Goal: Information Seeking & Learning: Check status

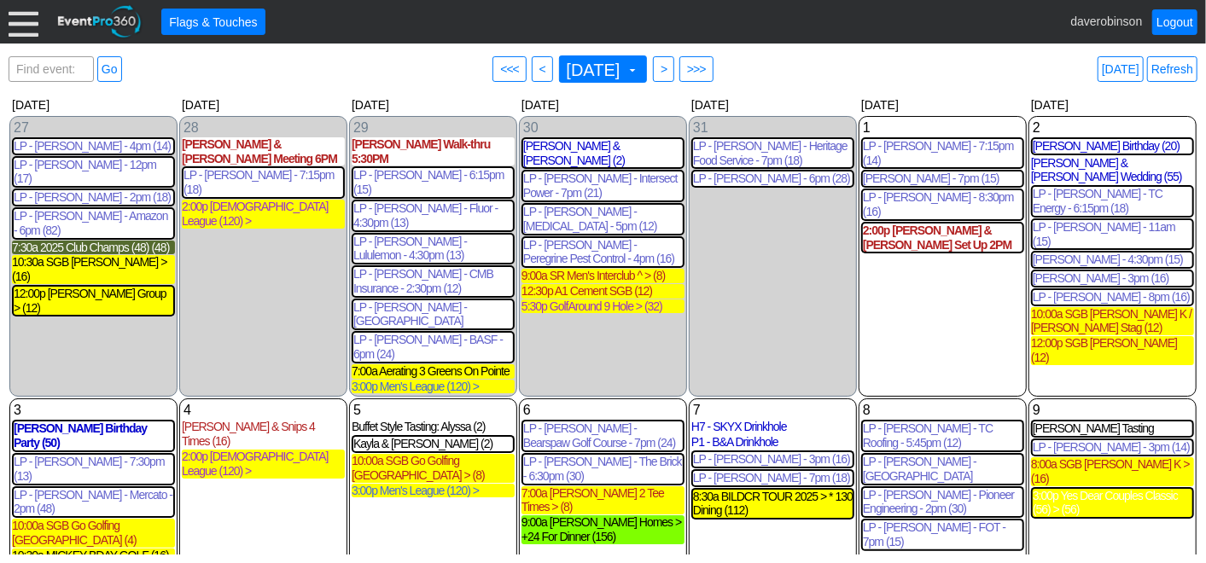
click at [12, 24] on div at bounding box center [24, 22] width 30 height 30
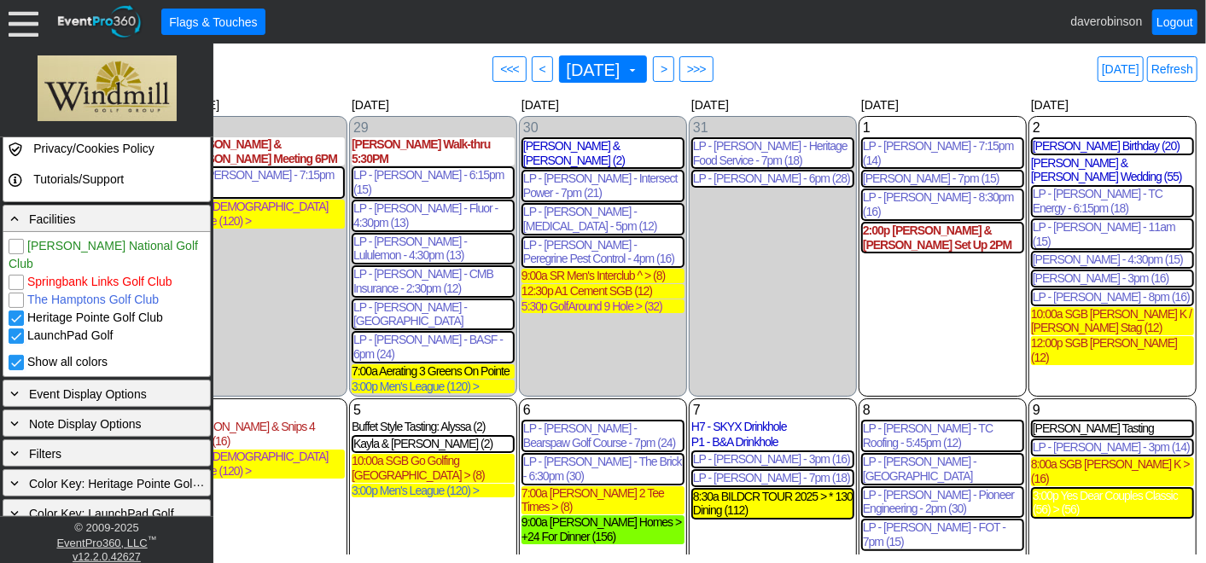
scroll to position [383, 0]
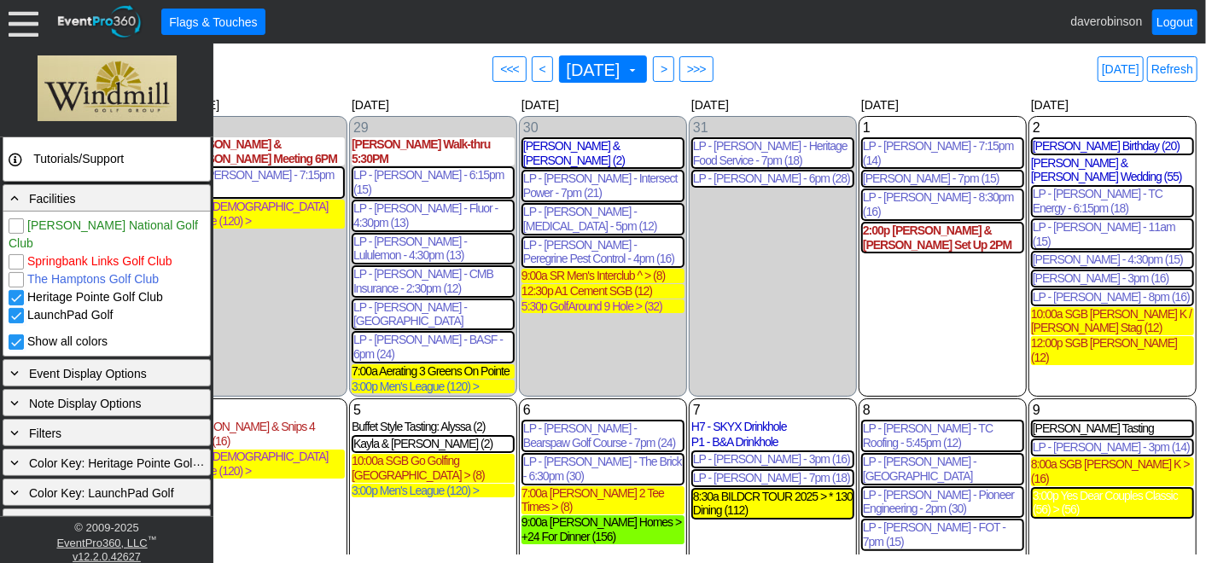
click at [17, 309] on input "LaunchPad Golf" at bounding box center [17, 317] width 17 height 17
checkbox input "false"
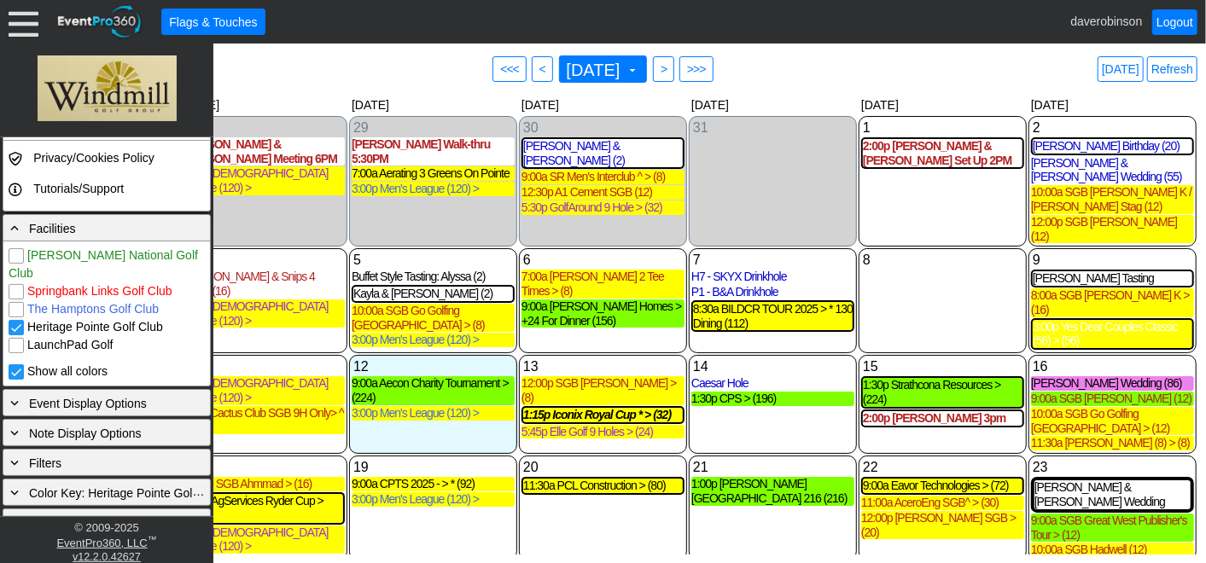
click at [280, 306] on div "4 Monday Phil Carter & Snips 4 Times (16) Phil Carter & Snips 4 Times Lead Golf…" at bounding box center [263, 300] width 168 height 105
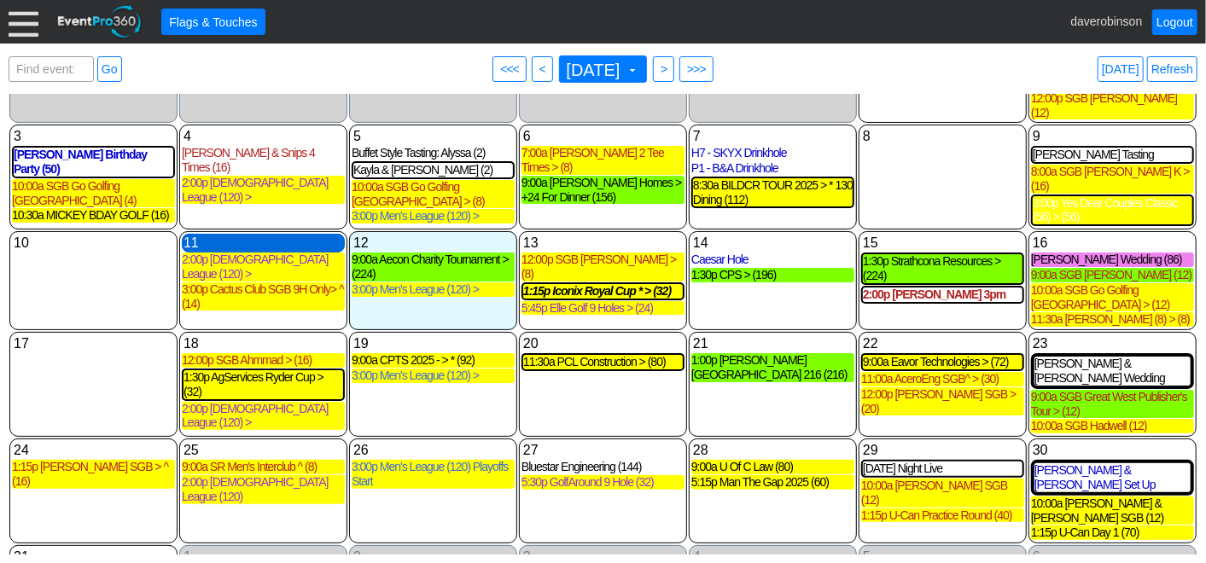
scroll to position [146, 0]
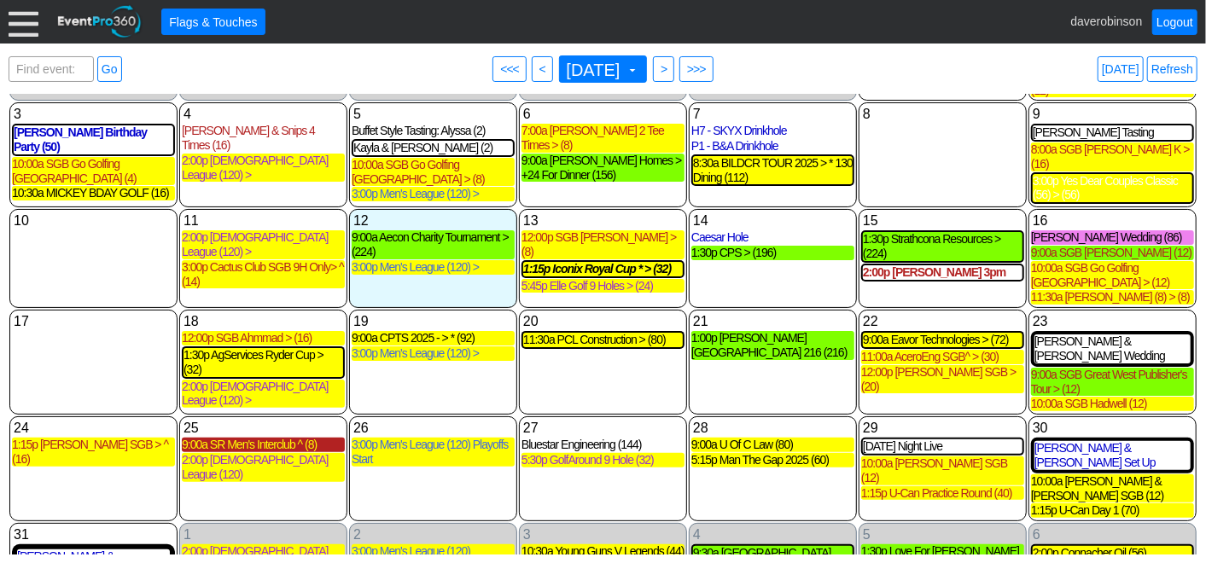
click at [276, 438] on div "9:00a SR Men's Interclub ^ (8)" at bounding box center [263, 445] width 163 height 15
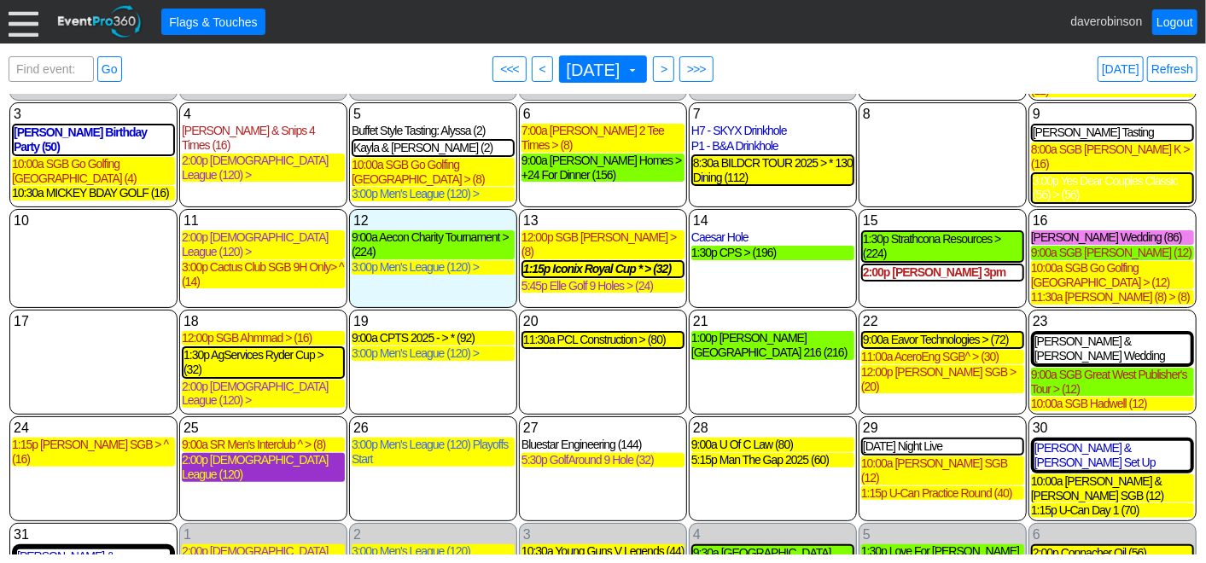
click at [277, 453] on div "2:00p Ladies League (120)" at bounding box center [263, 467] width 163 height 29
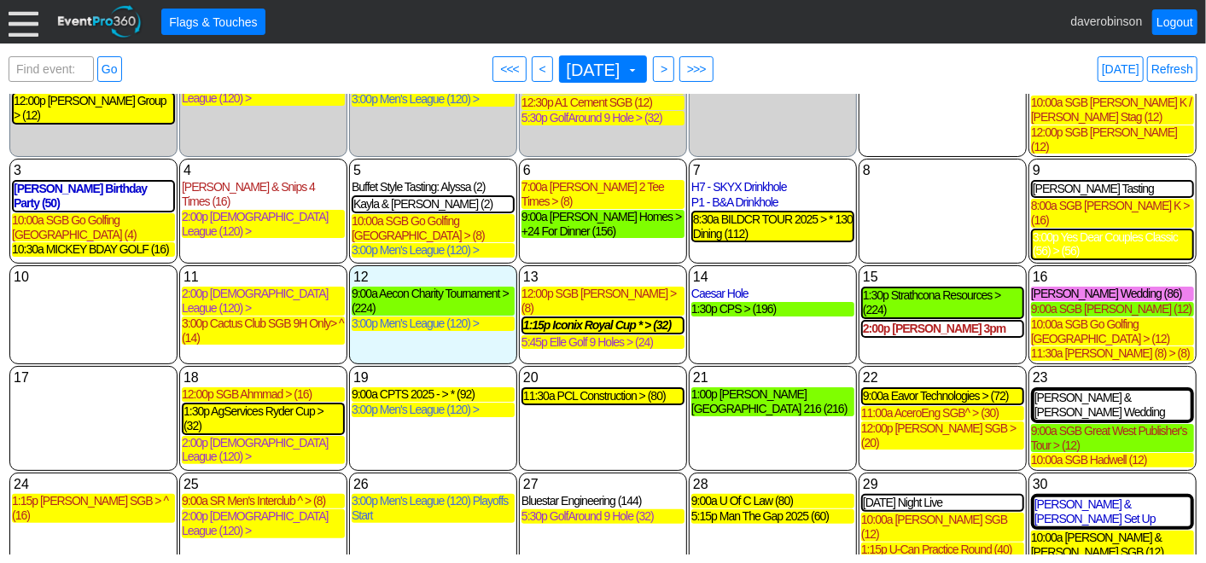
scroll to position [51, 0]
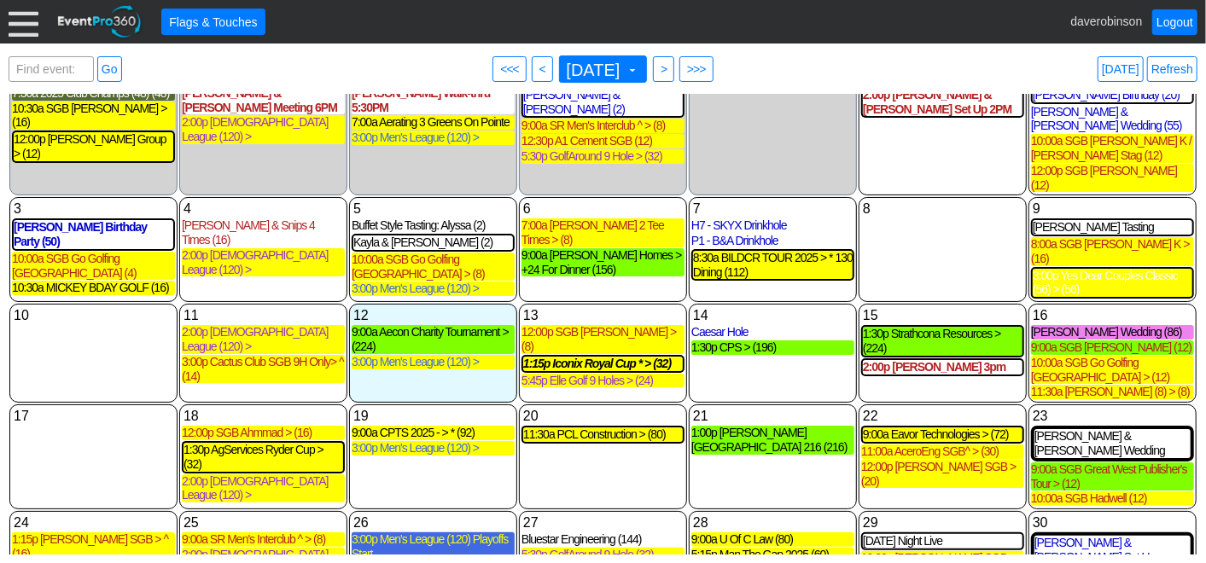
click at [432, 533] on div "3:00p Men's League (120) Playoffs Start" at bounding box center [433, 547] width 163 height 29
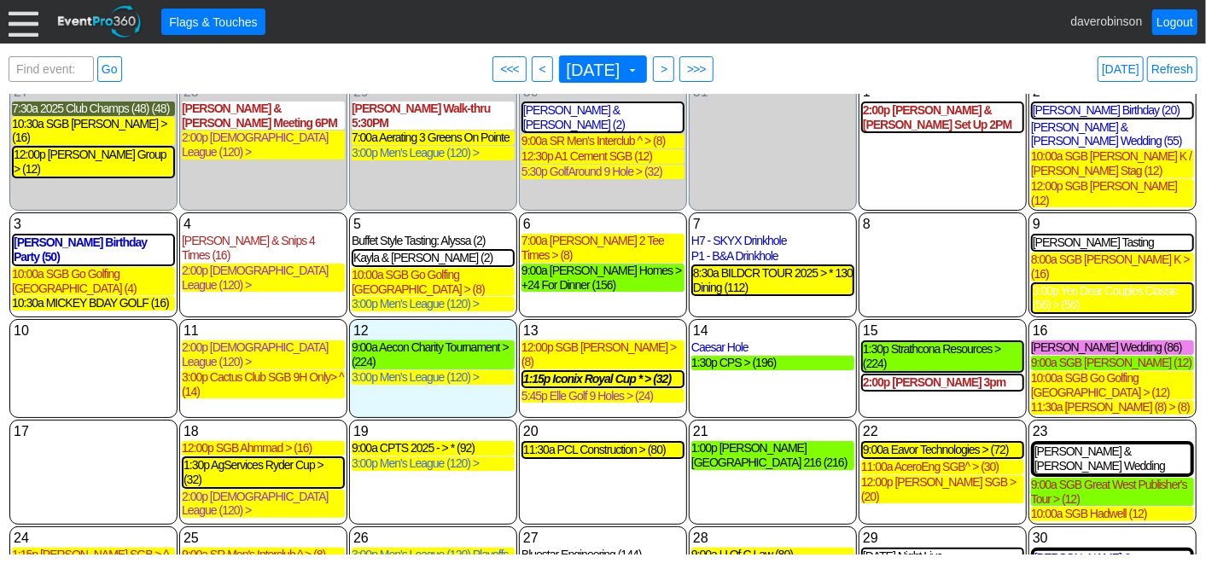
scroll to position [131, 0]
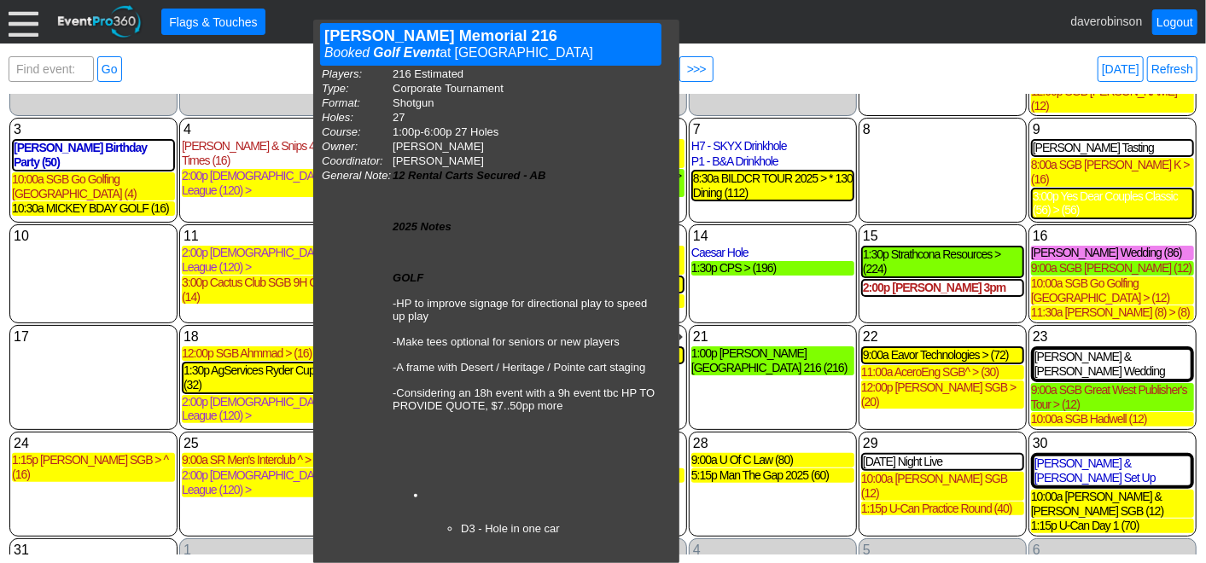
click at [777, 377] on div "21 Thursday 1:00p Ben Docktor Memorial 216 (216) Ben Docktor Memorial 216 Booke…" at bounding box center [773, 377] width 168 height 105
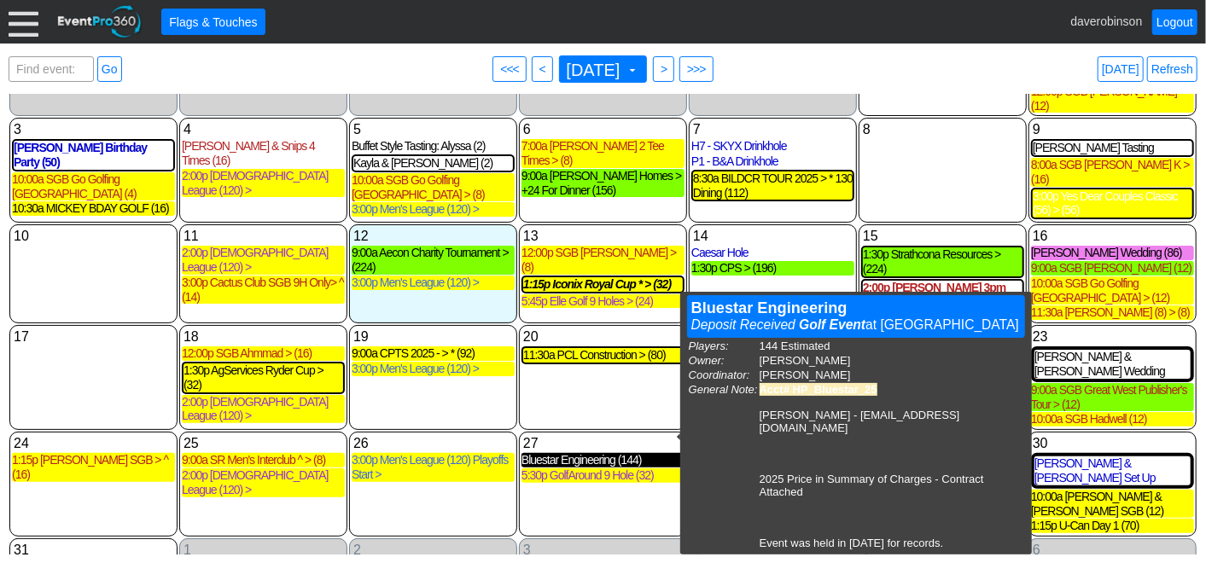
click at [581, 453] on div "Bluestar Engineering (144)" at bounding box center [602, 460] width 163 height 15
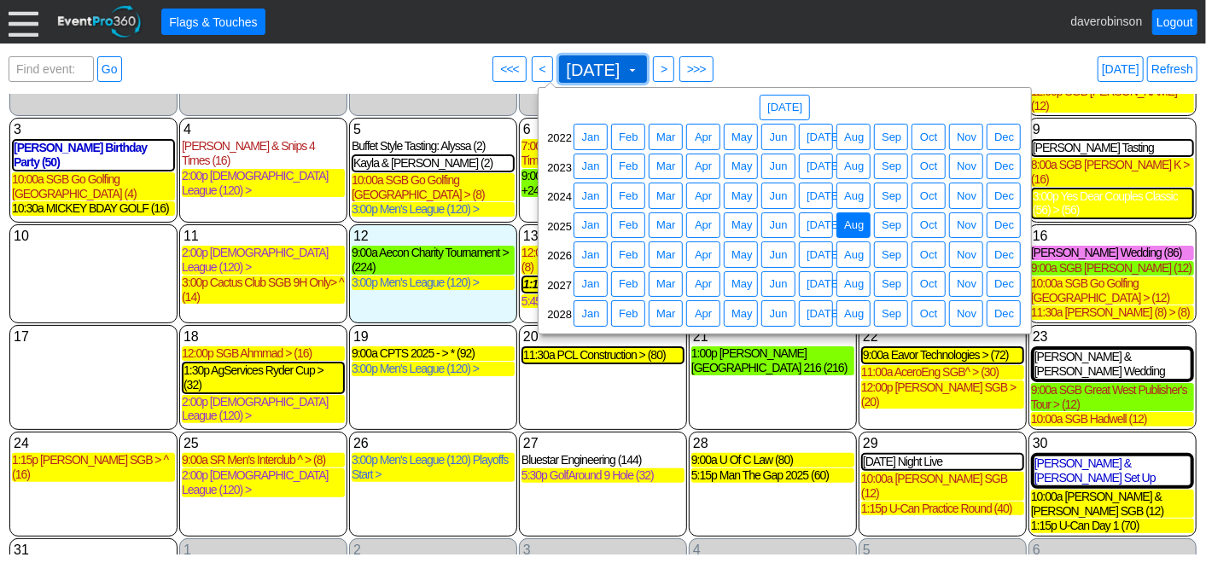
click at [639, 73] on span at bounding box center [633, 70] width 14 height 14
click at [857, 197] on span "Aug" at bounding box center [854, 196] width 26 height 17
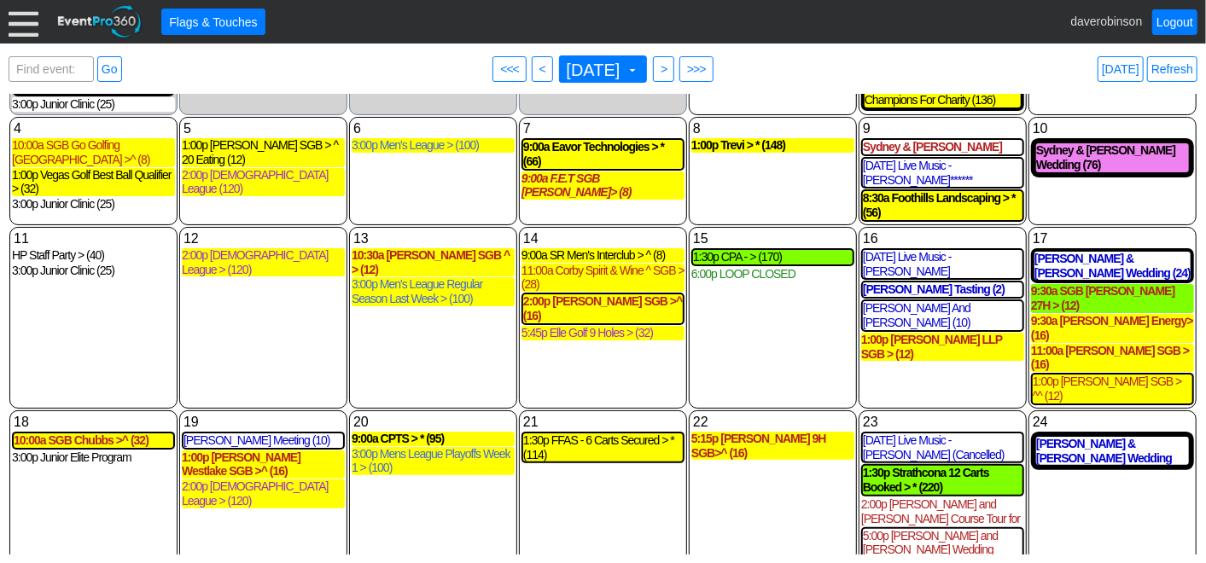
scroll to position [161, 0]
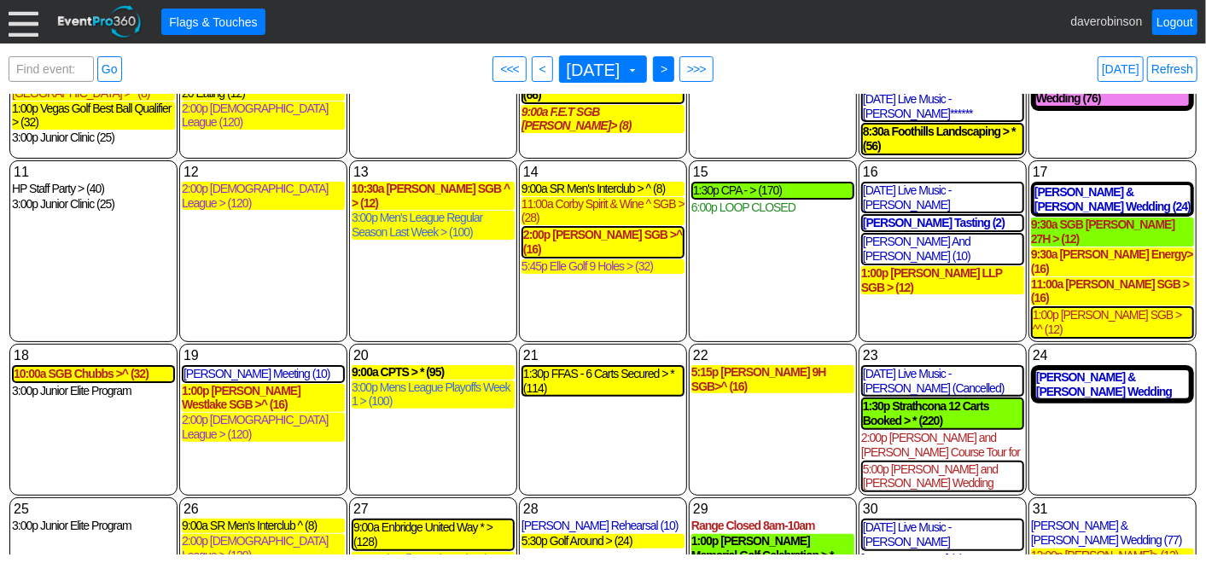
click at [670, 68] on span ">" at bounding box center [663, 69] width 13 height 17
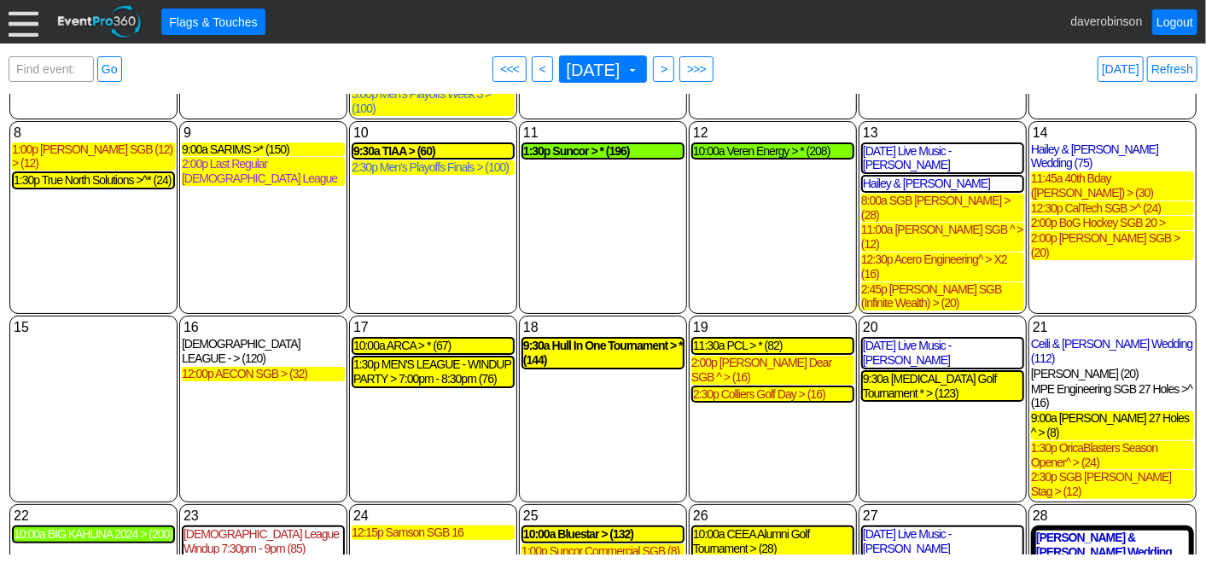
scroll to position [85, 0]
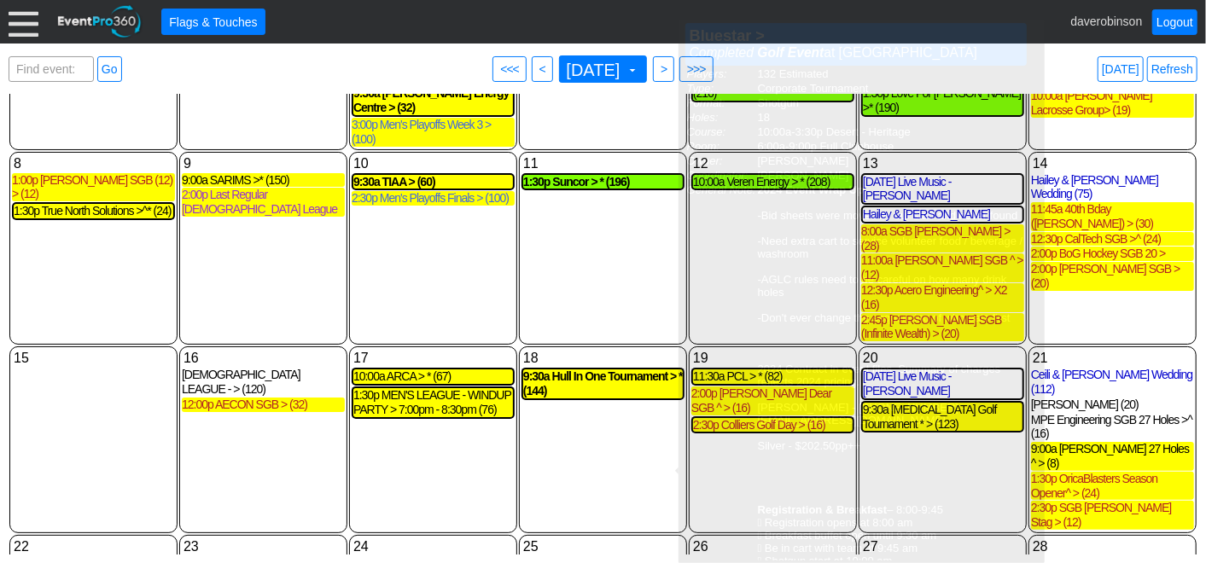
click at [588, 558] on div "10:00a Bluestar > (132)" at bounding box center [603, 565] width 160 height 15
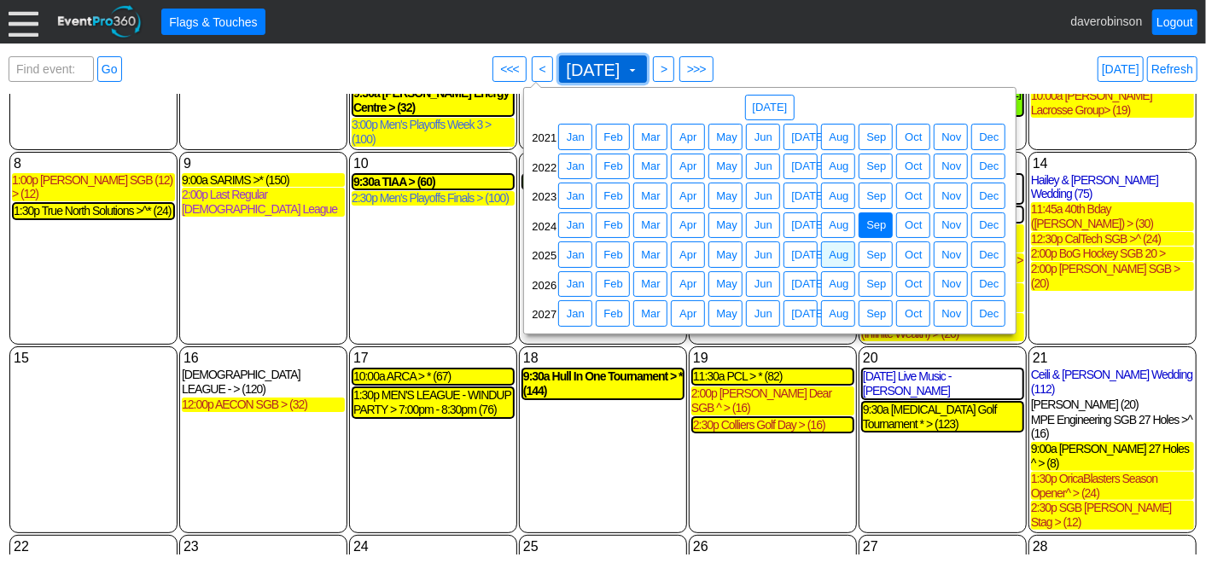
click at [624, 68] on span "September 2024" at bounding box center [593, 69] width 61 height 17
click at [836, 253] on span "Aug" at bounding box center [838, 255] width 26 height 17
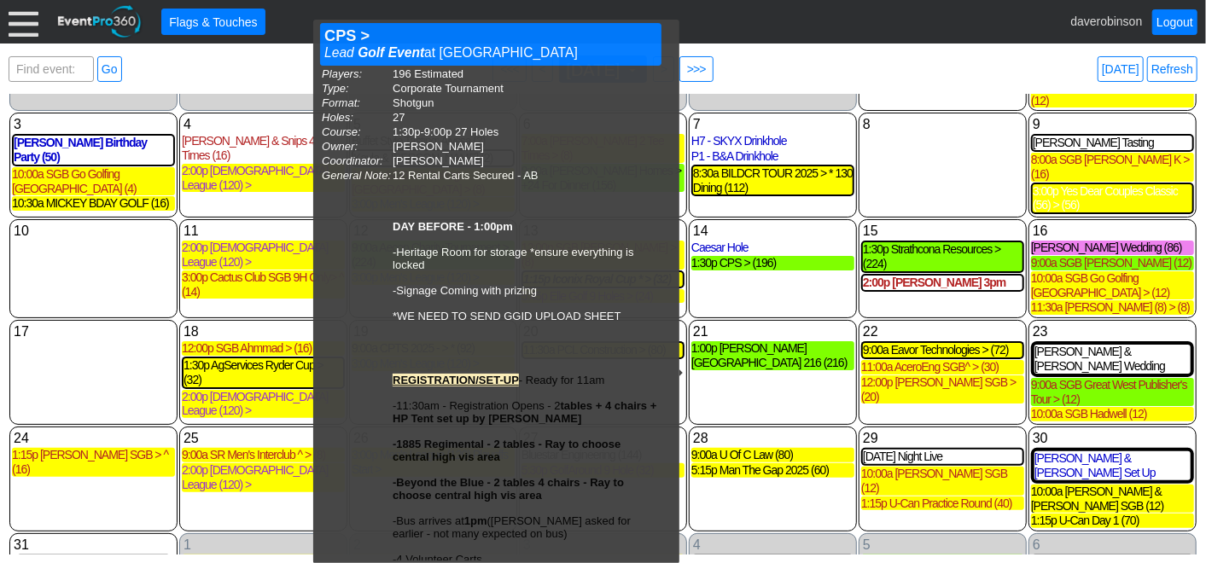
scroll to position [146, 0]
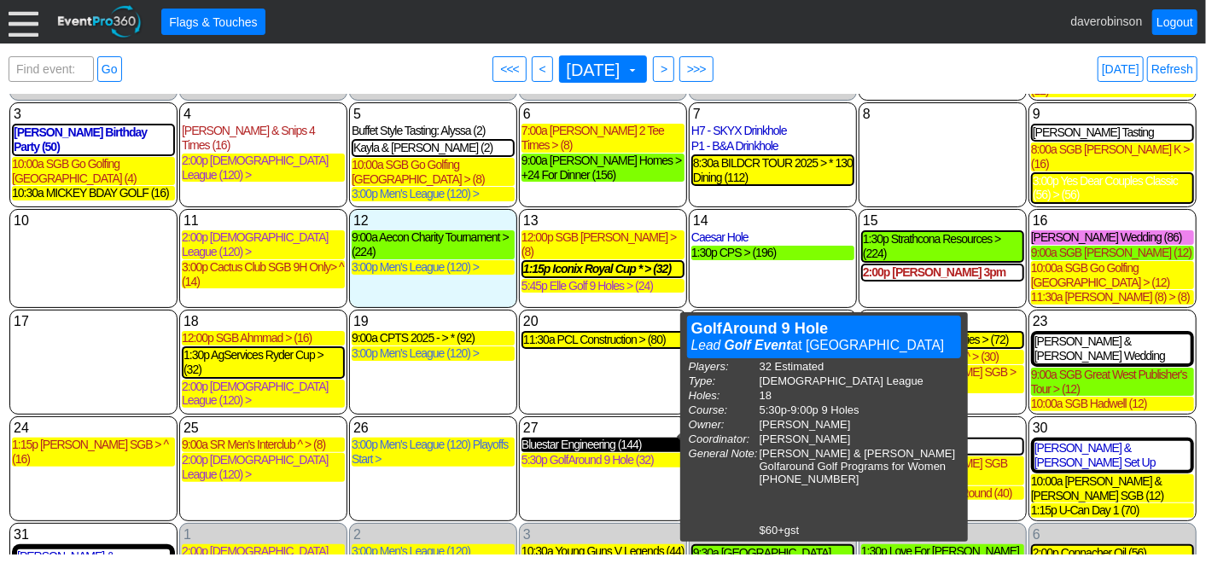
click at [620, 438] on div "Bluestar Engineering (144)" at bounding box center [602, 445] width 163 height 15
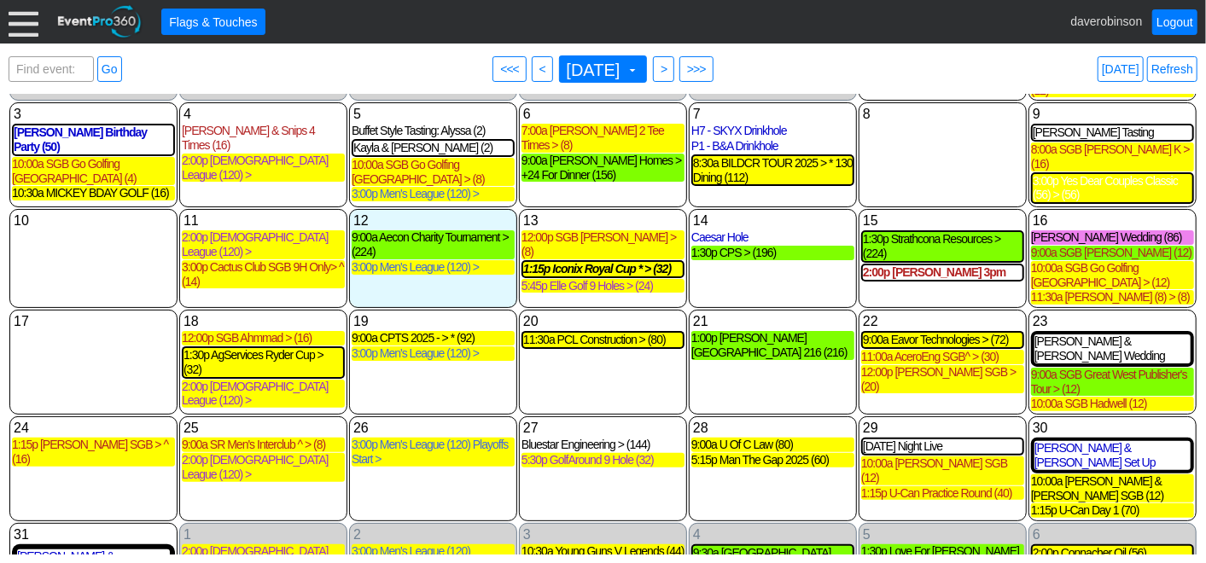
click at [766, 353] on div "21 Thursday 1:00p Ben Docktor Memorial 216 (216) Ben Docktor Memorial 216 Booke…" at bounding box center [773, 362] width 168 height 105
click at [746, 360] on div "21 Thursday 1:00p Ben Docktor Memorial 216 (216) Ben Docktor Memorial 216 Booke…" at bounding box center [773, 362] width 168 height 105
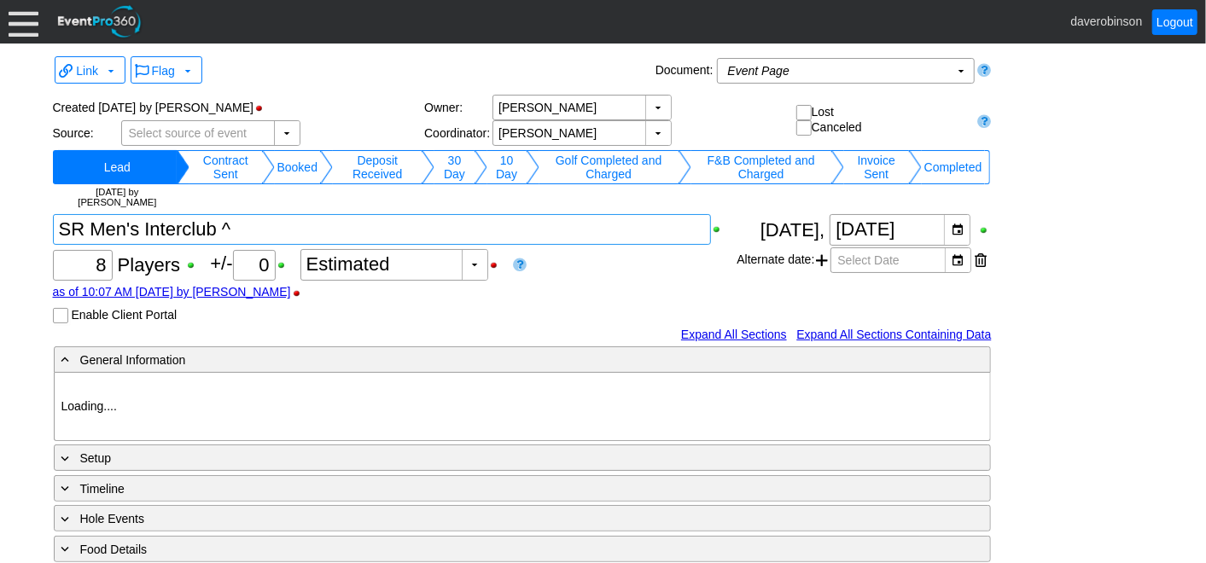
click at [251, 229] on textarea at bounding box center [382, 229] width 659 height 31
type input "Heritage Pointe Golf Club"
type input "Small Group Booking"
type input "White"
type input "1140841"
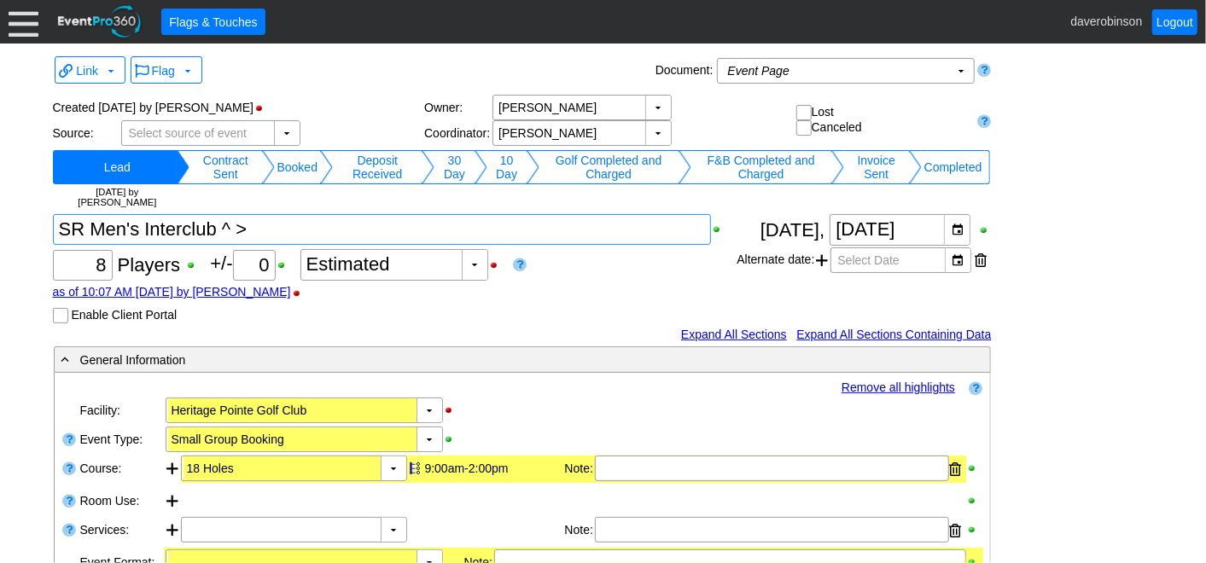
type textarea "SR Men's Interclub ^ >"
click at [614, 293] on div "as of 10:07 AM on Tuesday, 4/15/2025 by AdamBayne" at bounding box center [395, 292] width 684 height 14
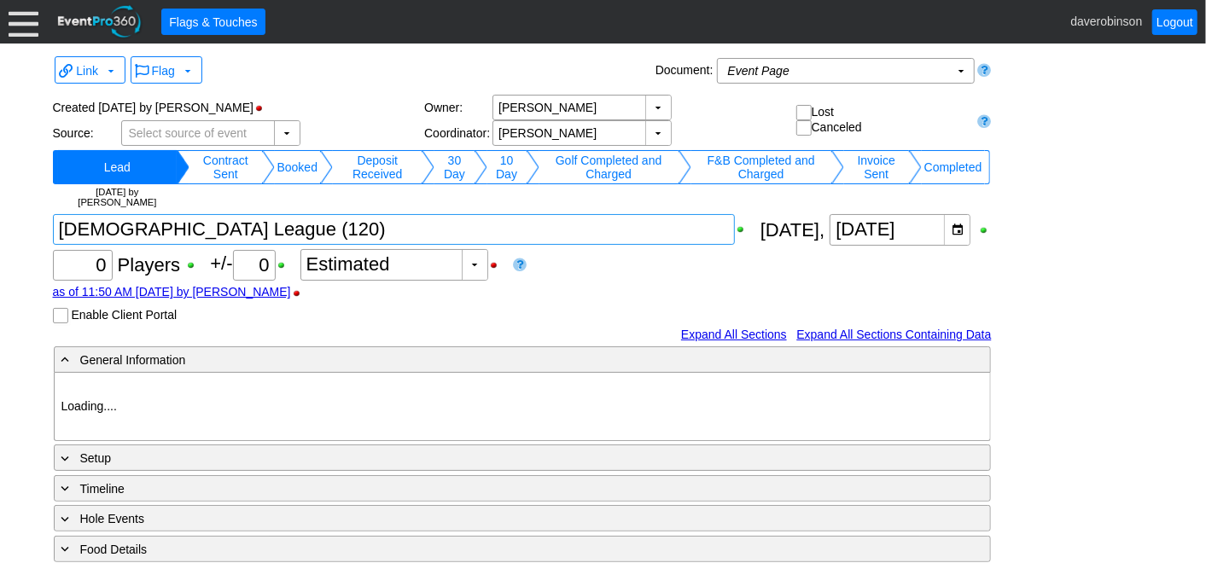
click at [271, 230] on textarea at bounding box center [394, 229] width 682 height 31
type input "Heritage Pointe Golf Club"
type input "Ladies League"
type input "1033812"
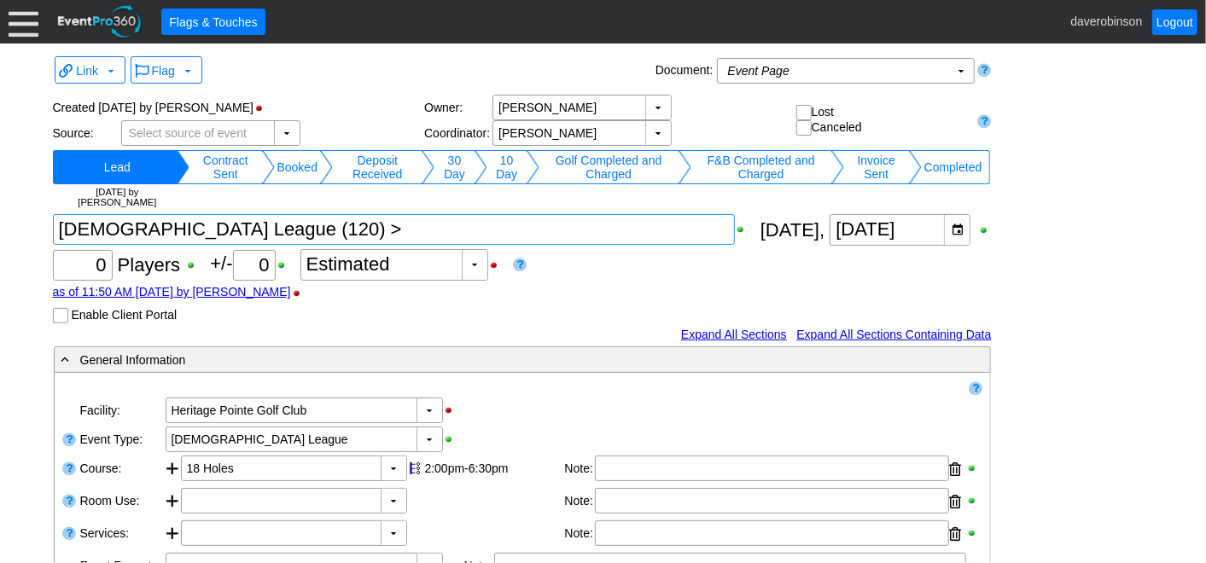
type textarea "[DEMOGRAPHIC_DATA] League (120) >"
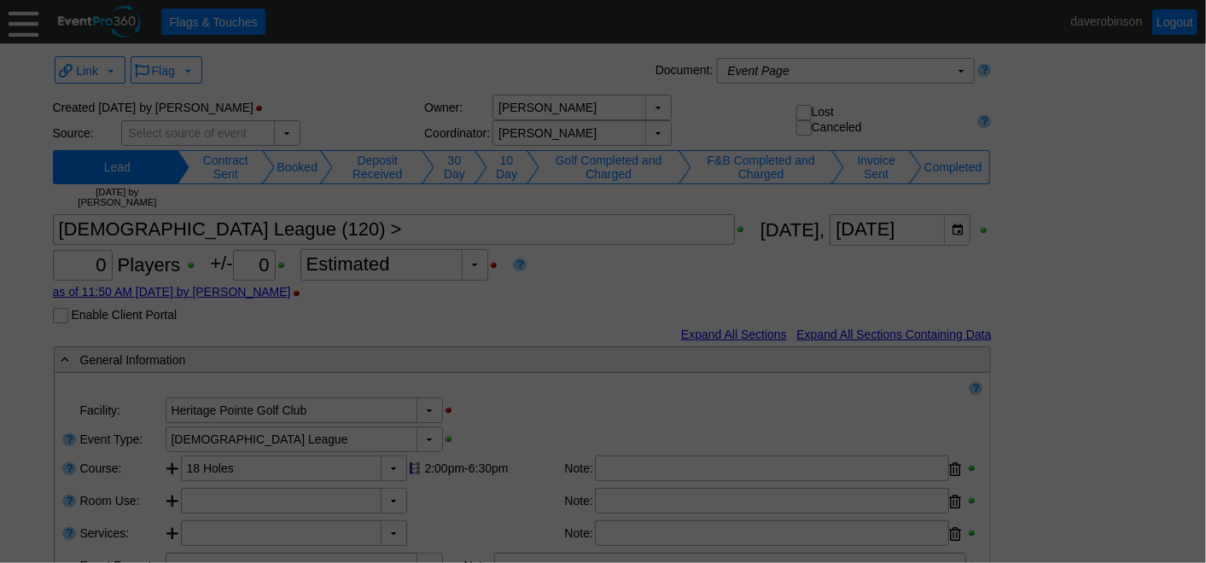
click at [626, 282] on body "Calendar of Events + New Event + Reports + Manage Contacts + Manage Organizatio…" at bounding box center [603, 281] width 1206 height 563
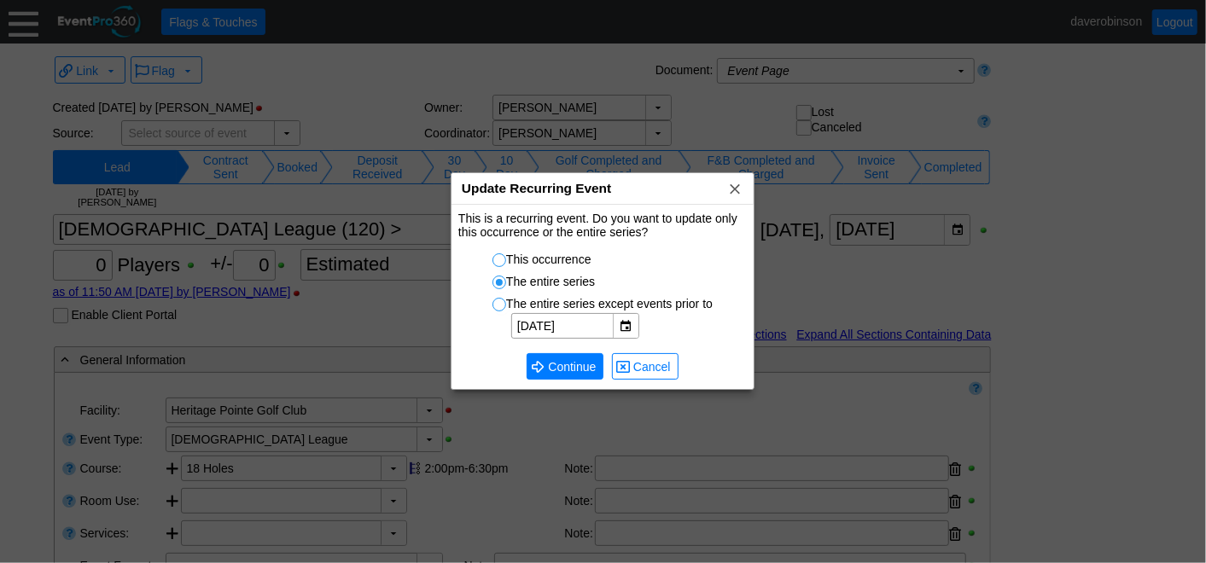
click at [498, 262] on input "This occurrence" at bounding box center [501, 262] width 17 height 17
radio input "true"
click at [556, 368] on span "Continue" at bounding box center [571, 366] width 55 height 17
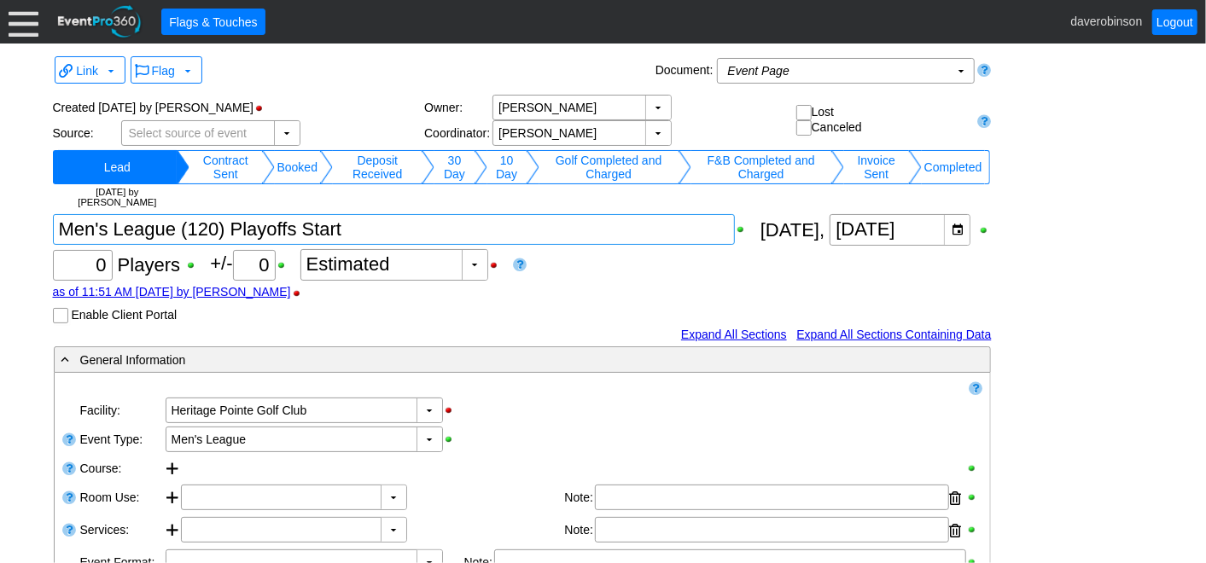
click at [372, 236] on textarea at bounding box center [394, 229] width 682 height 31
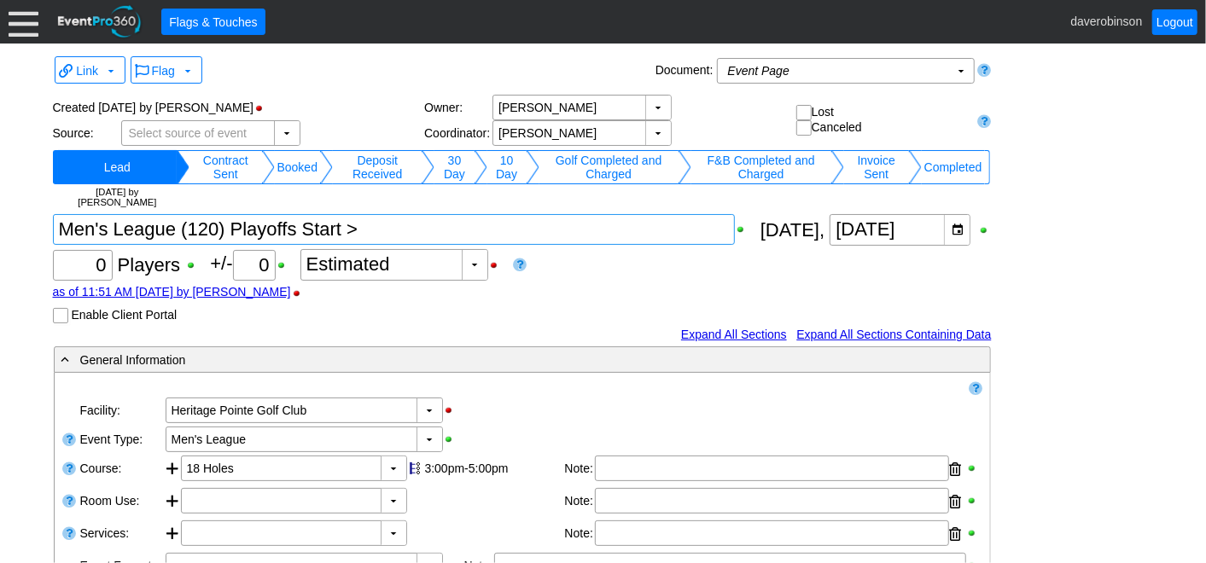
type textarea "Men's League (120) Playoffs Start >"
click at [653, 288] on body "Calendar of Events + New Event + Reports + Manage Contacts + Manage Organizatio…" at bounding box center [603, 281] width 1206 height 563
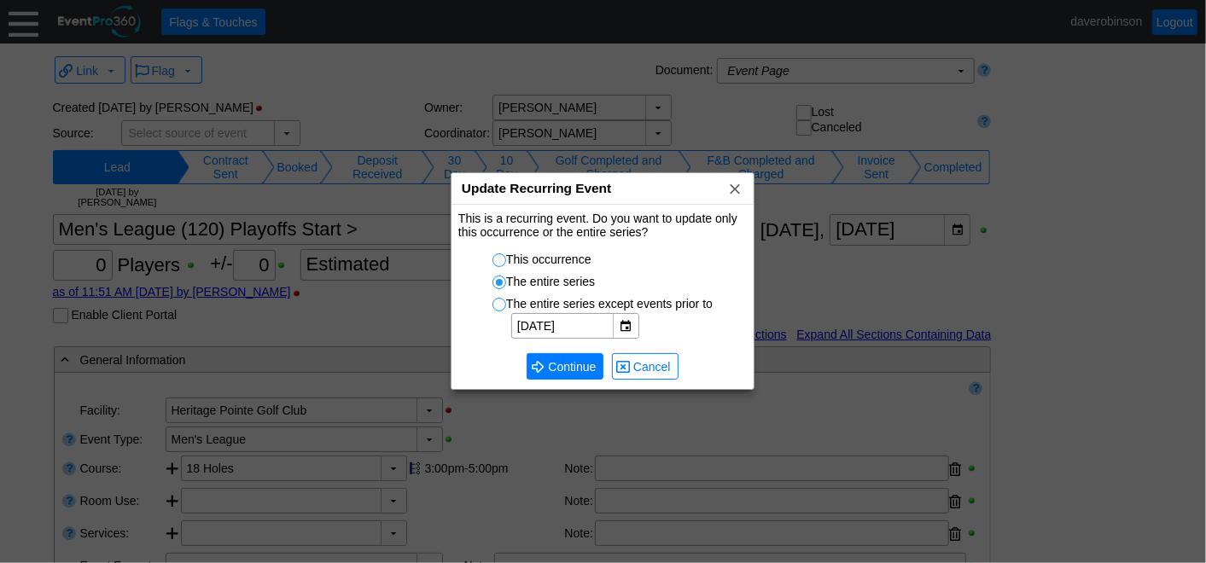
drag, startPoint x: 506, startPoint y: 259, endPoint x: 512, endPoint y: 285, distance: 26.3
click at [504, 263] on input "This occurrence" at bounding box center [501, 262] width 17 height 17
radio input "true"
click at [567, 371] on span "Continue" at bounding box center [571, 366] width 55 height 17
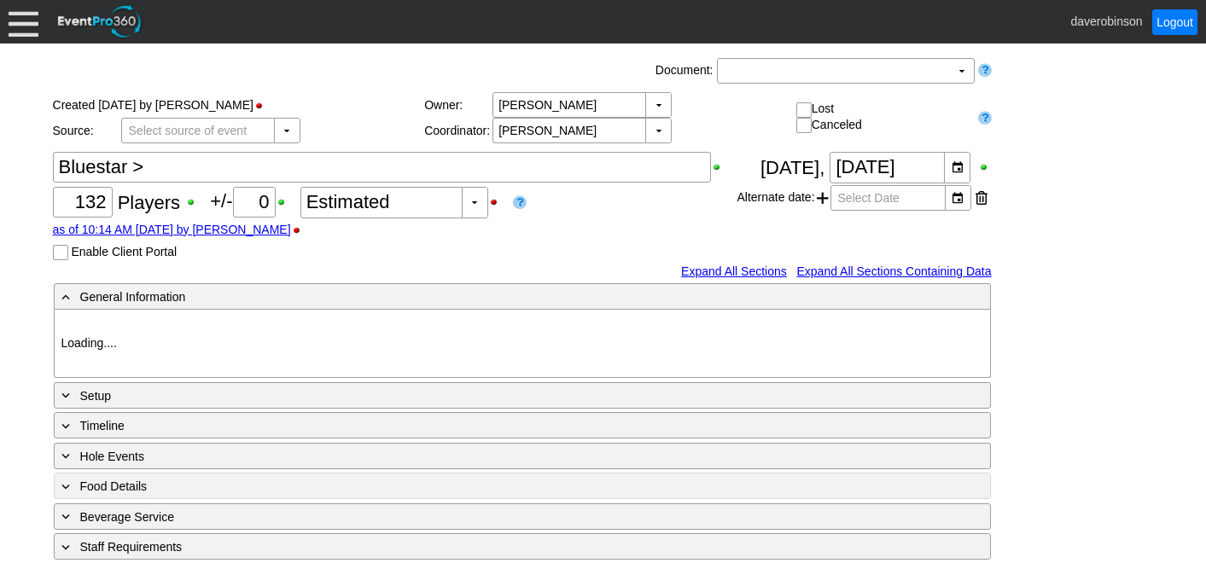
type input "Heritage Pointe Golf Club"
type input "Corporate Tournament"
type input "Scramble"
type input "Shotgun"
type input "Black"
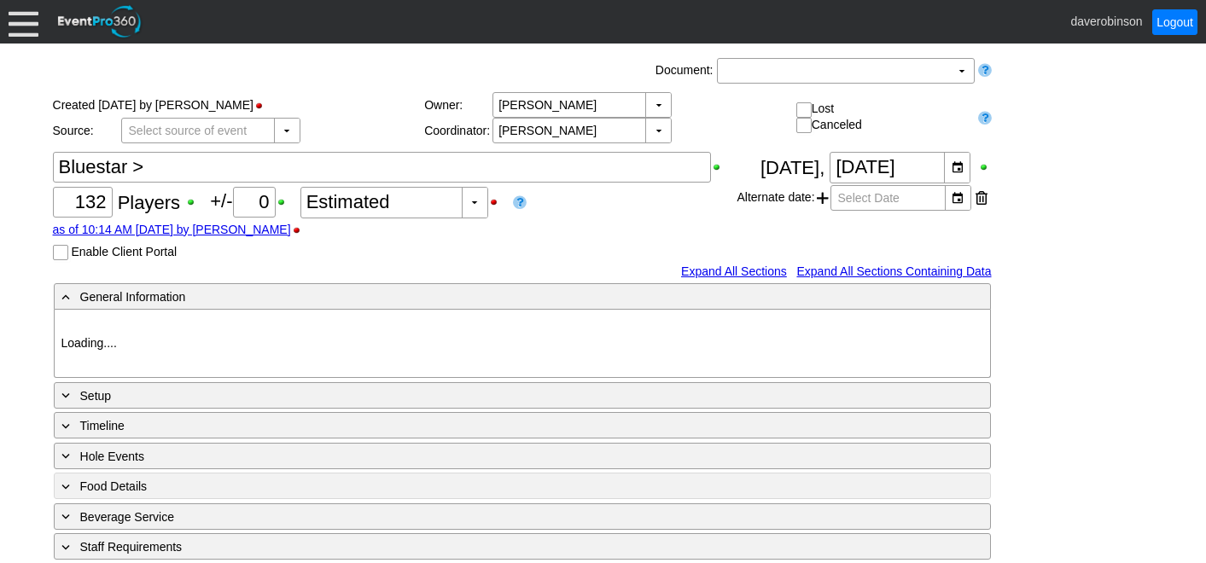
type input "Red"
type input "836015"
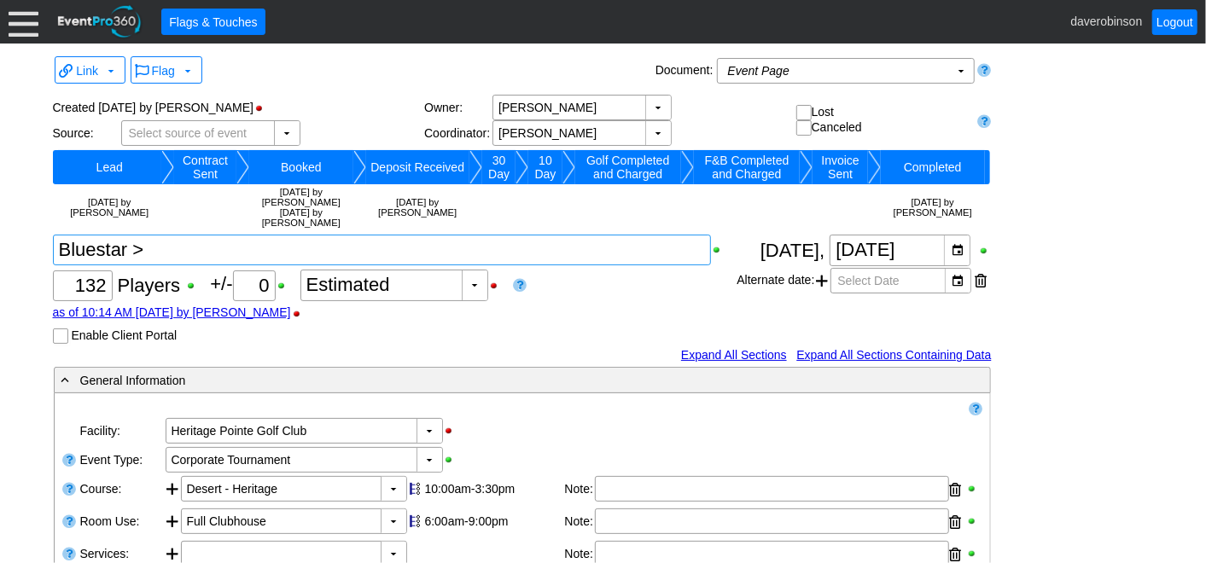
click at [196, 252] on textarea at bounding box center [382, 250] width 659 height 31
type textarea "Bluestar >"
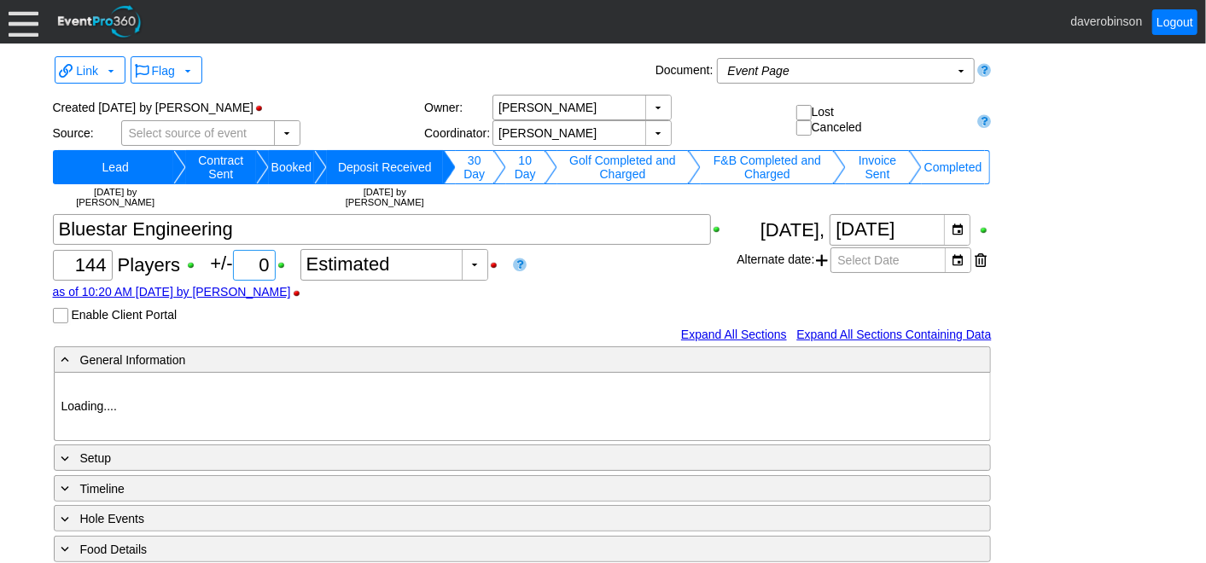
type input "Heritage Pointe Golf Club"
type input "1039881"
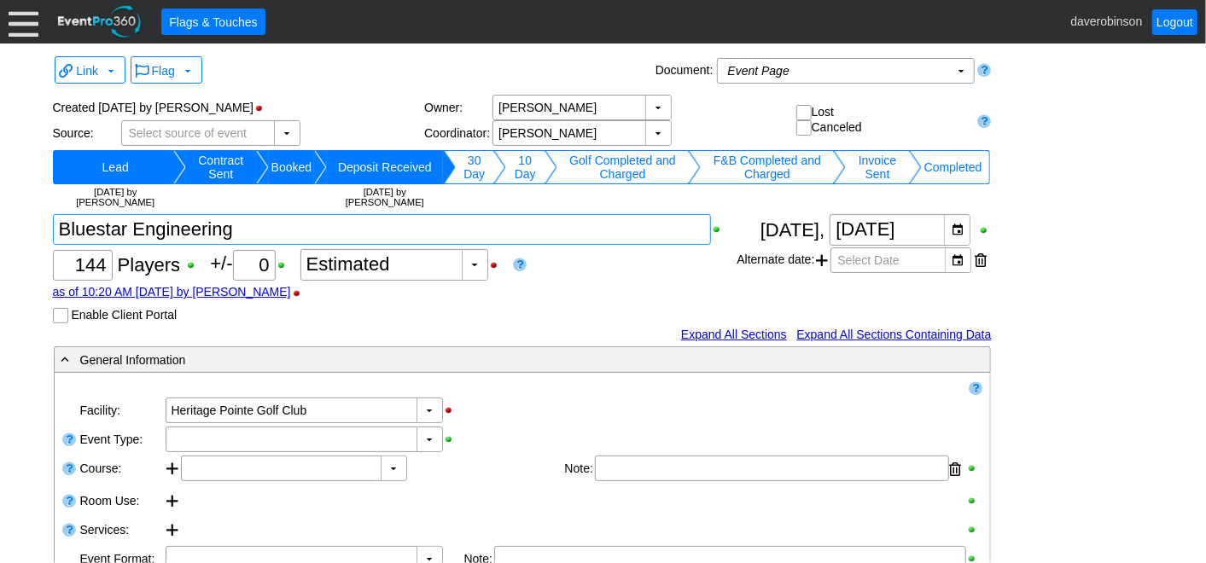
click at [253, 231] on textarea at bounding box center [382, 229] width 659 height 31
type textarea "Bluestar Engineering >"
click at [614, 275] on div "Χ 144 Players +/- Χ 0 ▼ Χ Estimated as of 10:20 AM [DATE] by [PERSON_NAME] Enab…" at bounding box center [395, 268] width 684 height 109
